Goal: Check status: Check status

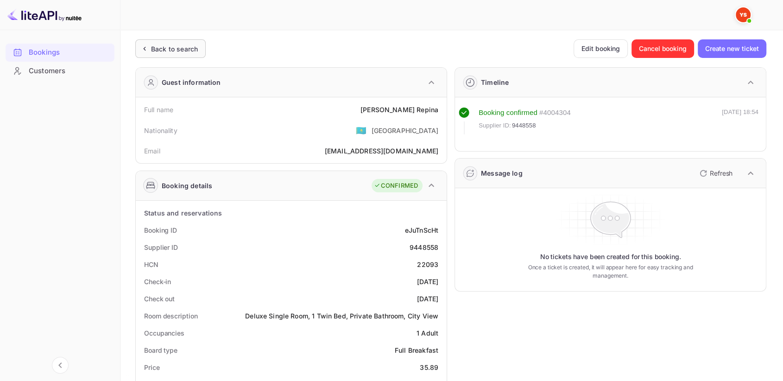
click at [161, 50] on div "Back to search" at bounding box center [174, 49] width 47 height 10
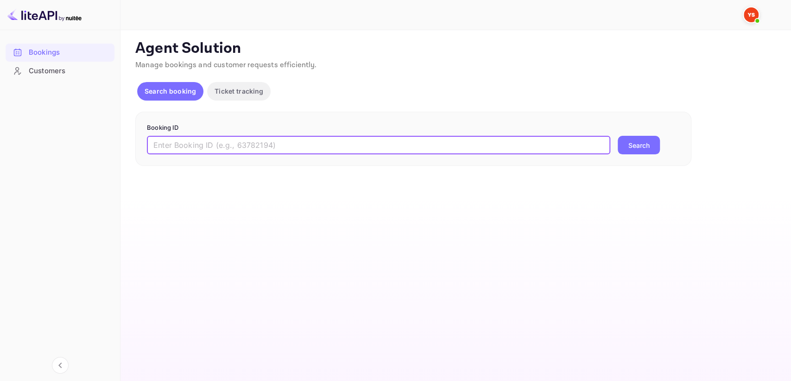
click at [200, 150] on input "text" at bounding box center [378, 145] width 463 height 19
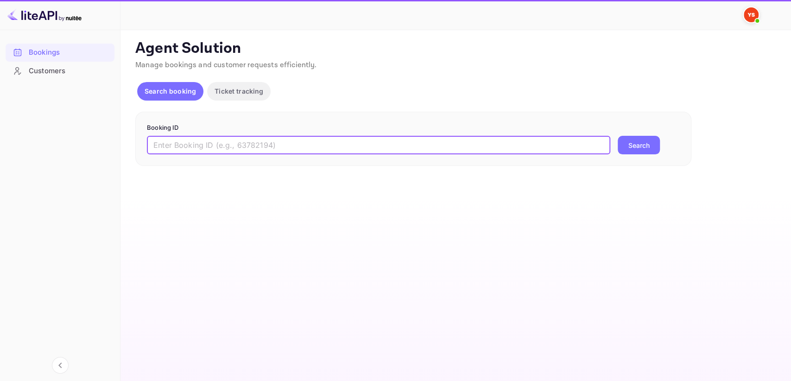
paste input "9682284"
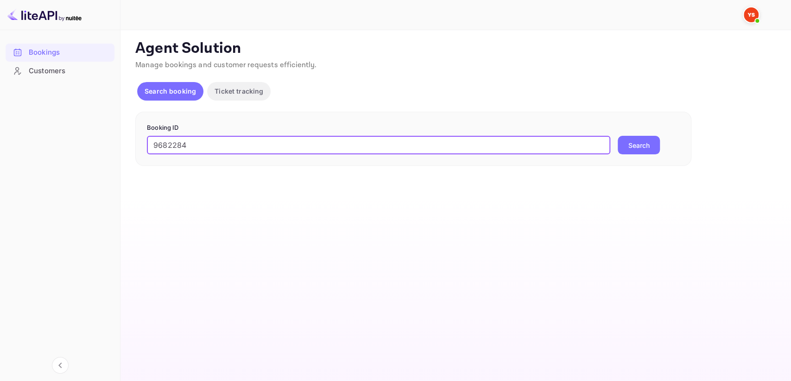
type input "9682284"
click at [622, 141] on button "Search" at bounding box center [639, 145] width 42 height 19
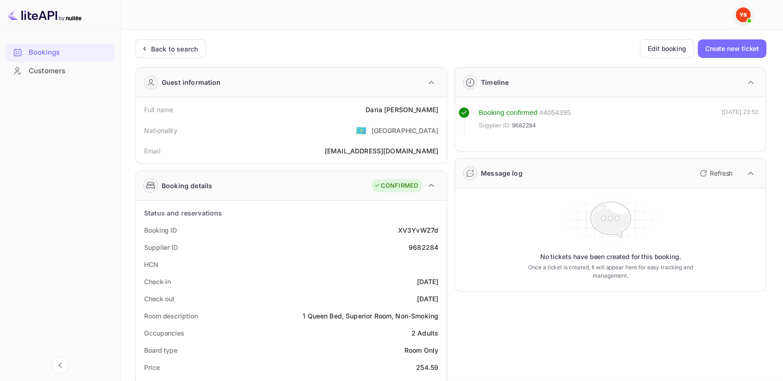
click at [423, 242] on div "9682284" at bounding box center [424, 247] width 30 height 10
copy div "9682284"
drag, startPoint x: 380, startPoint y: 106, endPoint x: 442, endPoint y: 105, distance: 61.2
click at [442, 105] on div "Full name [PERSON_NAME]" at bounding box center [291, 109] width 304 height 17
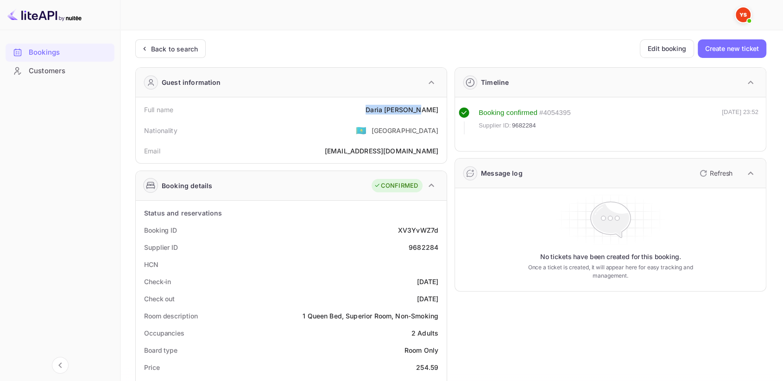
copy div "[PERSON_NAME]"
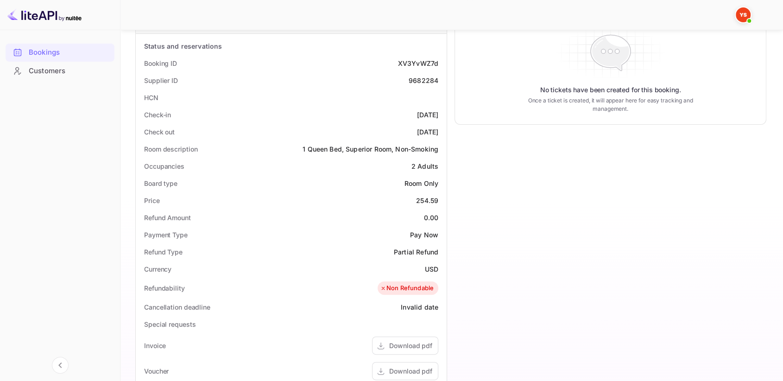
scroll to position [206, 0]
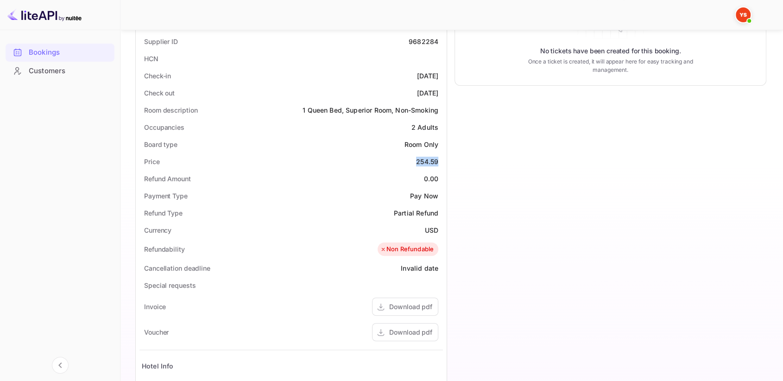
drag, startPoint x: 417, startPoint y: 160, endPoint x: 443, endPoint y: 161, distance: 26.0
click at [443, 161] on div "Price 254.59" at bounding box center [291, 161] width 304 height 17
copy div "254.59"
